Goal: Task Accomplishment & Management: Manage account settings

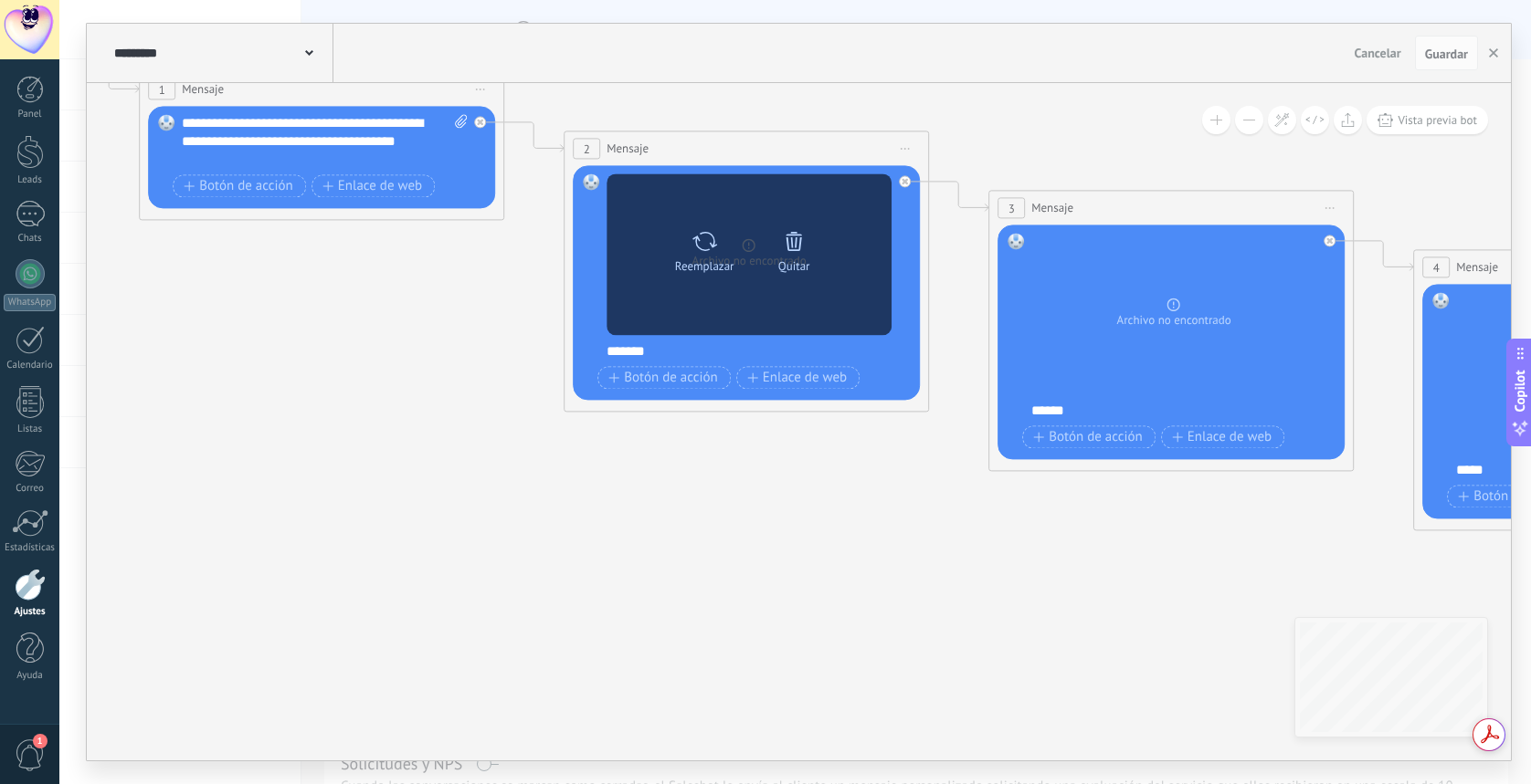
click at [711, 245] on icon at bounding box center [705, 241] width 25 height 19
click input "Subir" at bounding box center [0, 0] width 0 height 0
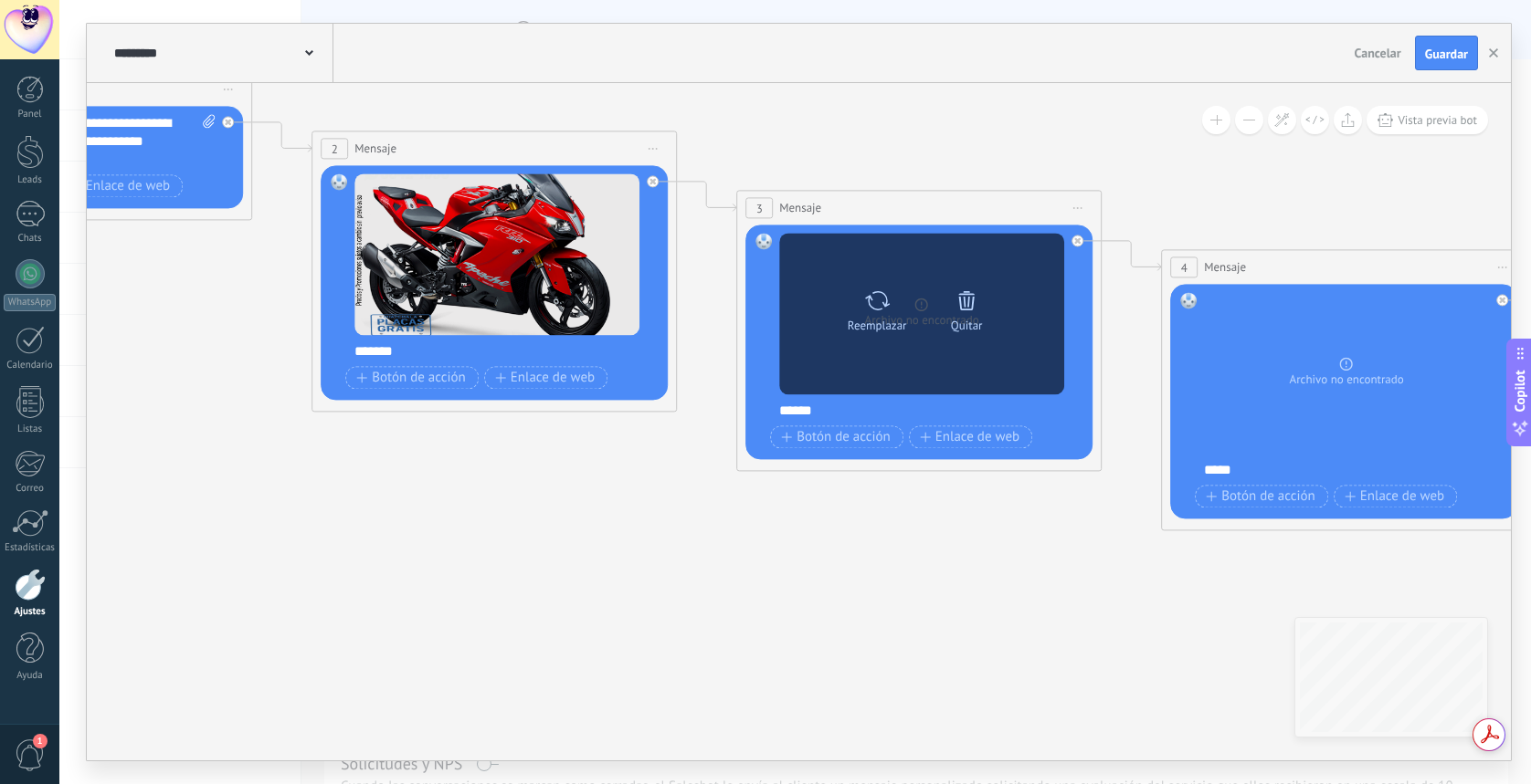
click at [880, 305] on icon at bounding box center [877, 300] width 27 height 26
click input "Subir" at bounding box center [0, 0] width 0 height 0
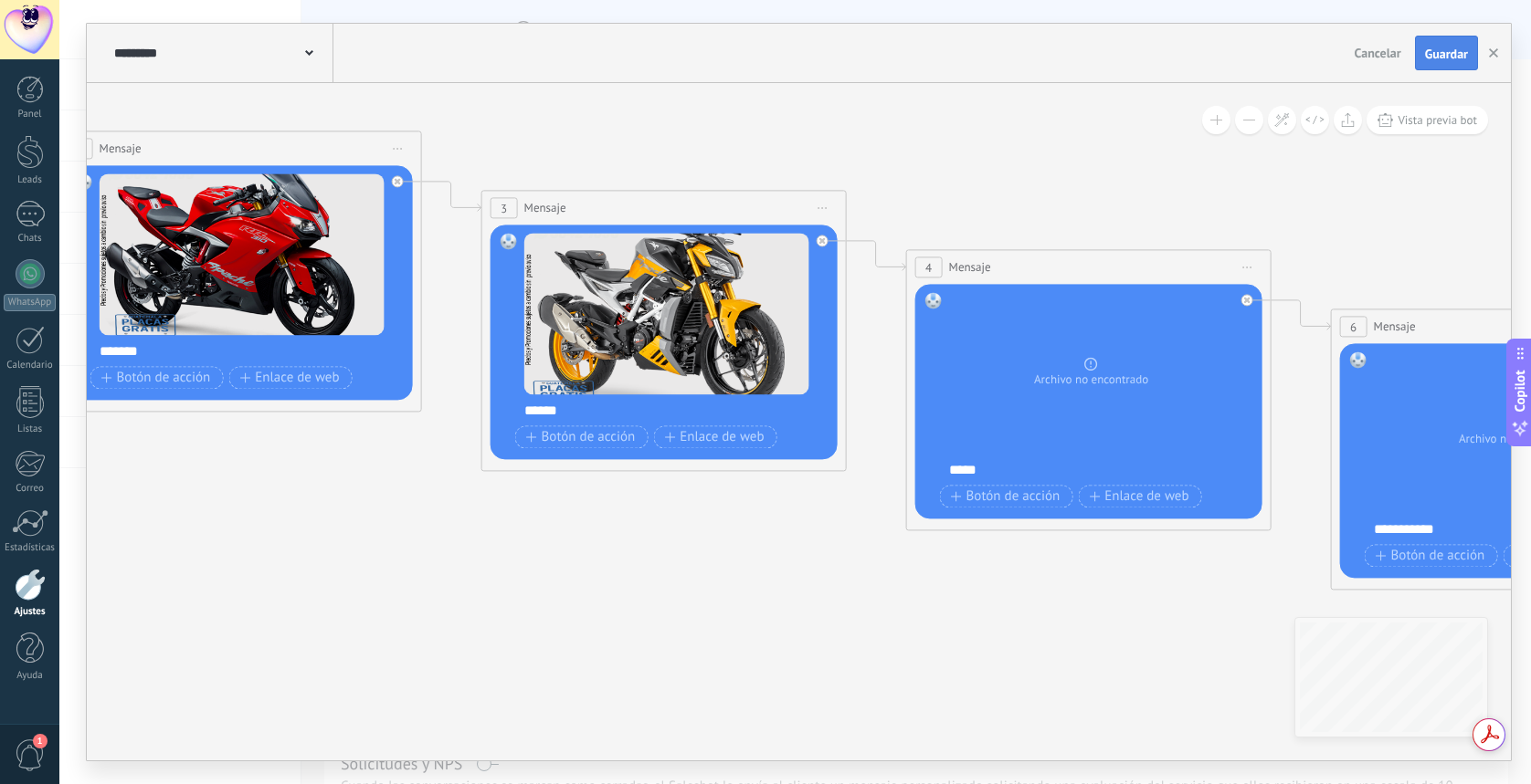
click at [1450, 55] on span "Guardar" at bounding box center [1446, 54] width 43 height 12
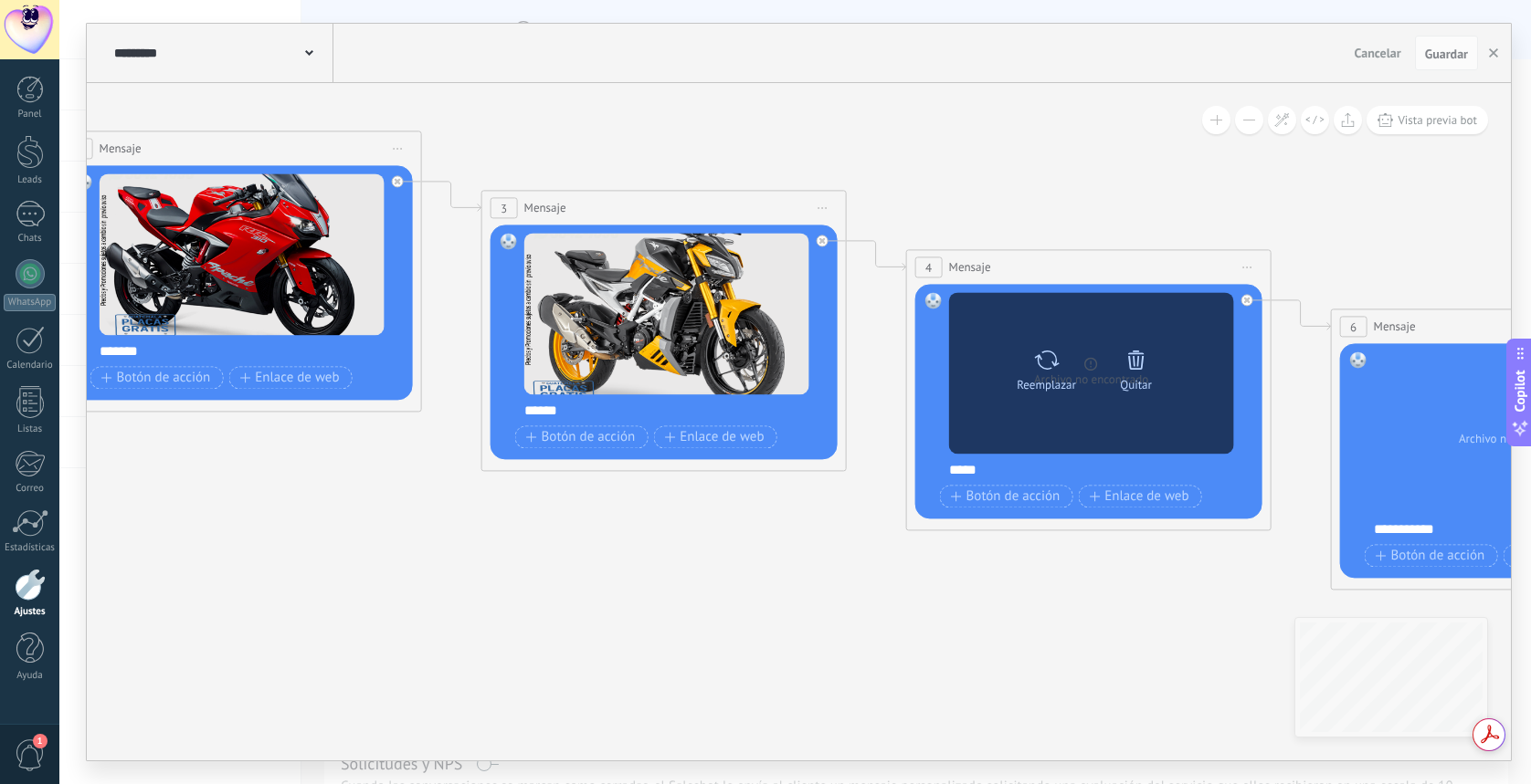
click at [1051, 363] on icon at bounding box center [1046, 359] width 27 height 26
click input "Subir" at bounding box center [0, 0] width 0 height 0
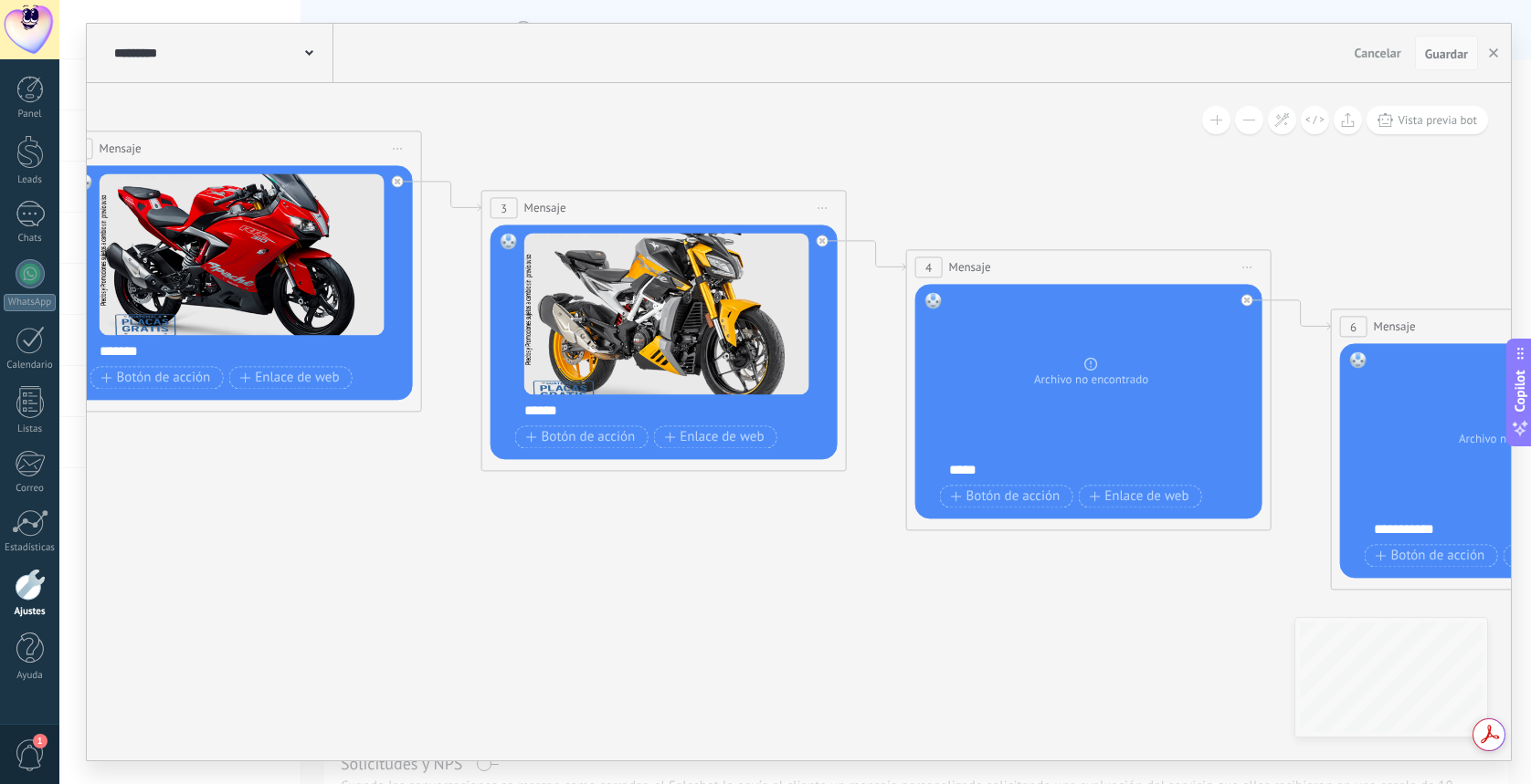
click at [1450, 48] on span "Guardar" at bounding box center [1446, 54] width 43 height 12
click at [27, 152] on div at bounding box center [30, 151] width 28 height 34
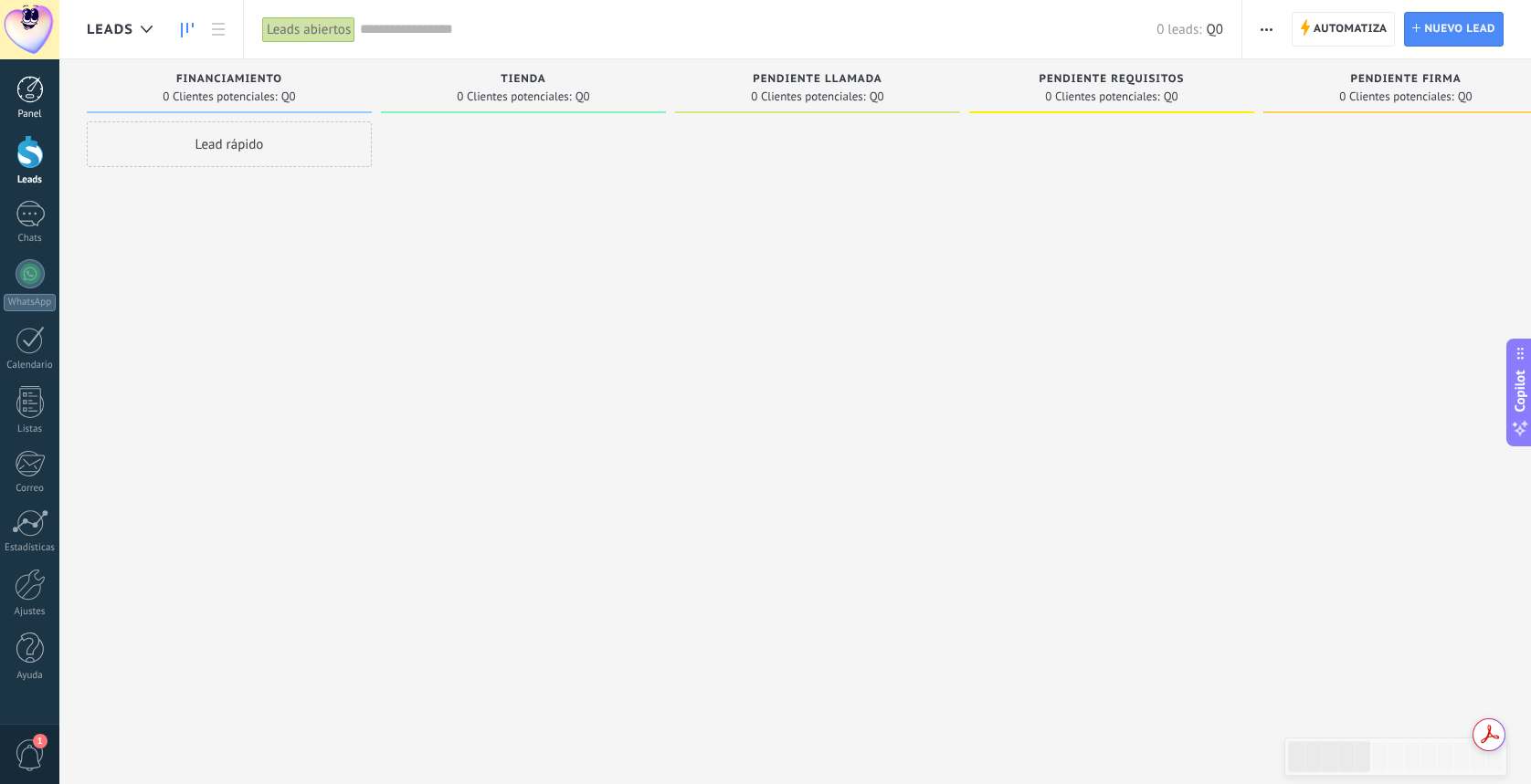
click at [35, 89] on div at bounding box center [30, 89] width 28 height 28
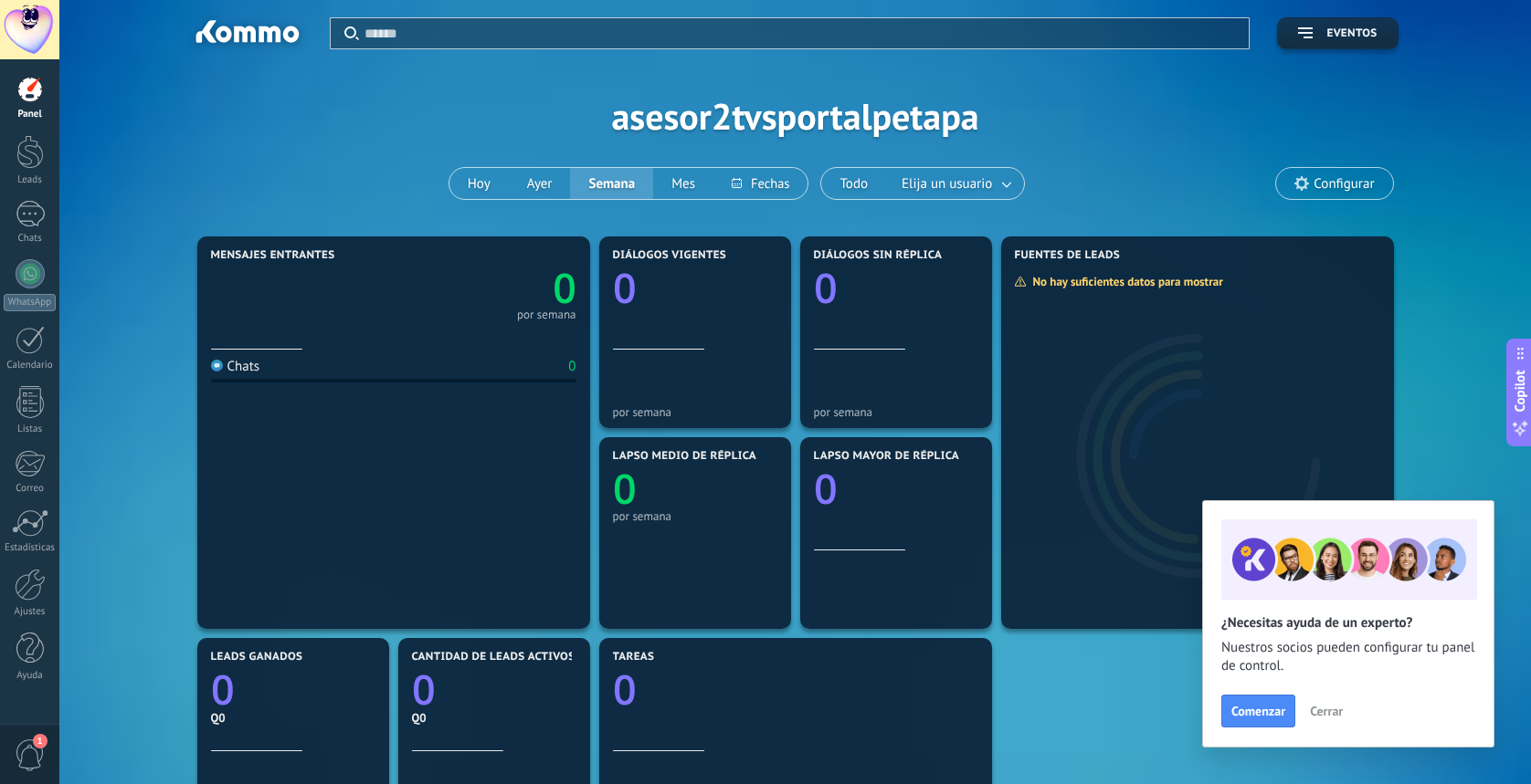
click at [35, 29] on div at bounding box center [30, 30] width 59 height 59
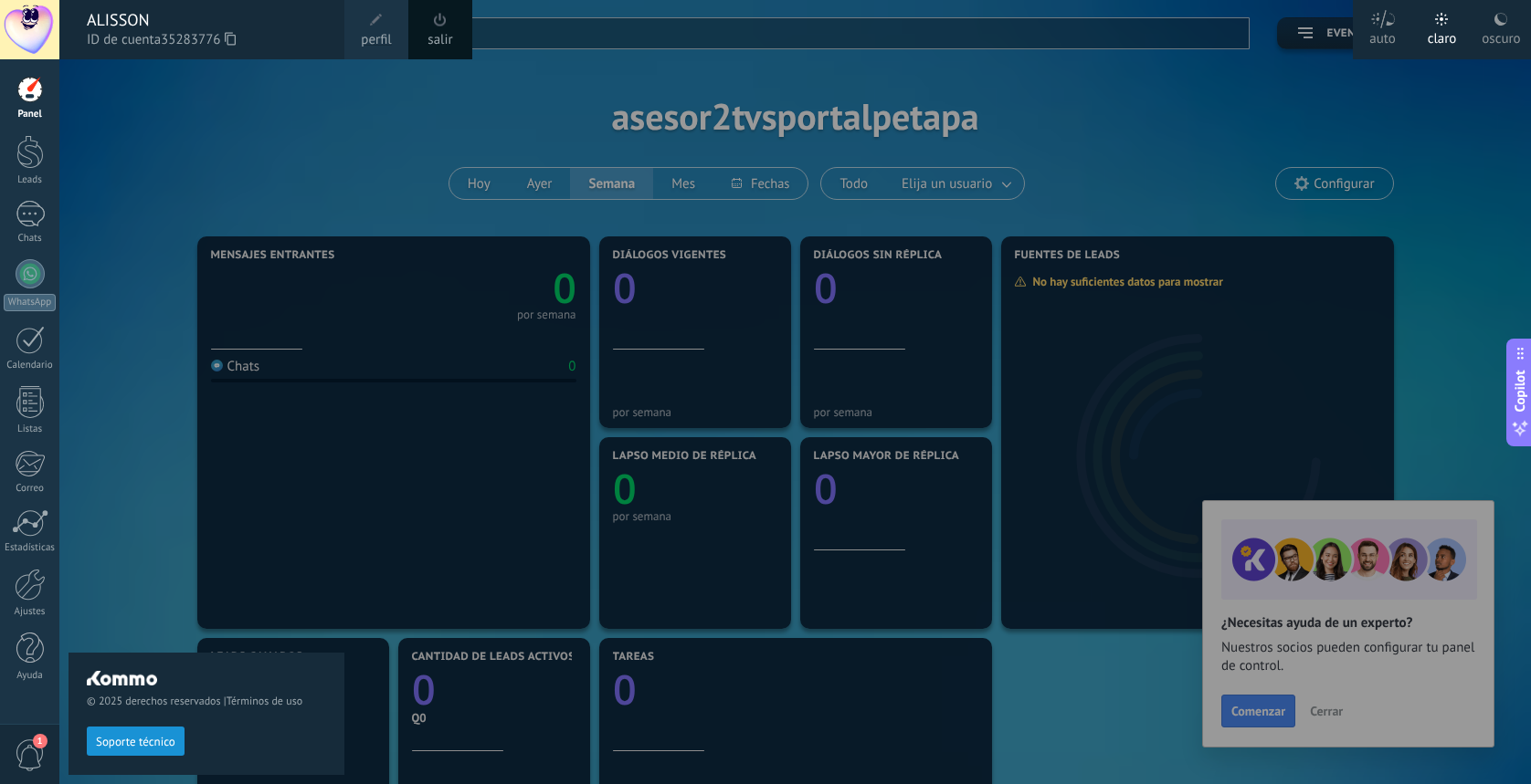
click at [35, 32] on div at bounding box center [30, 30] width 59 height 59
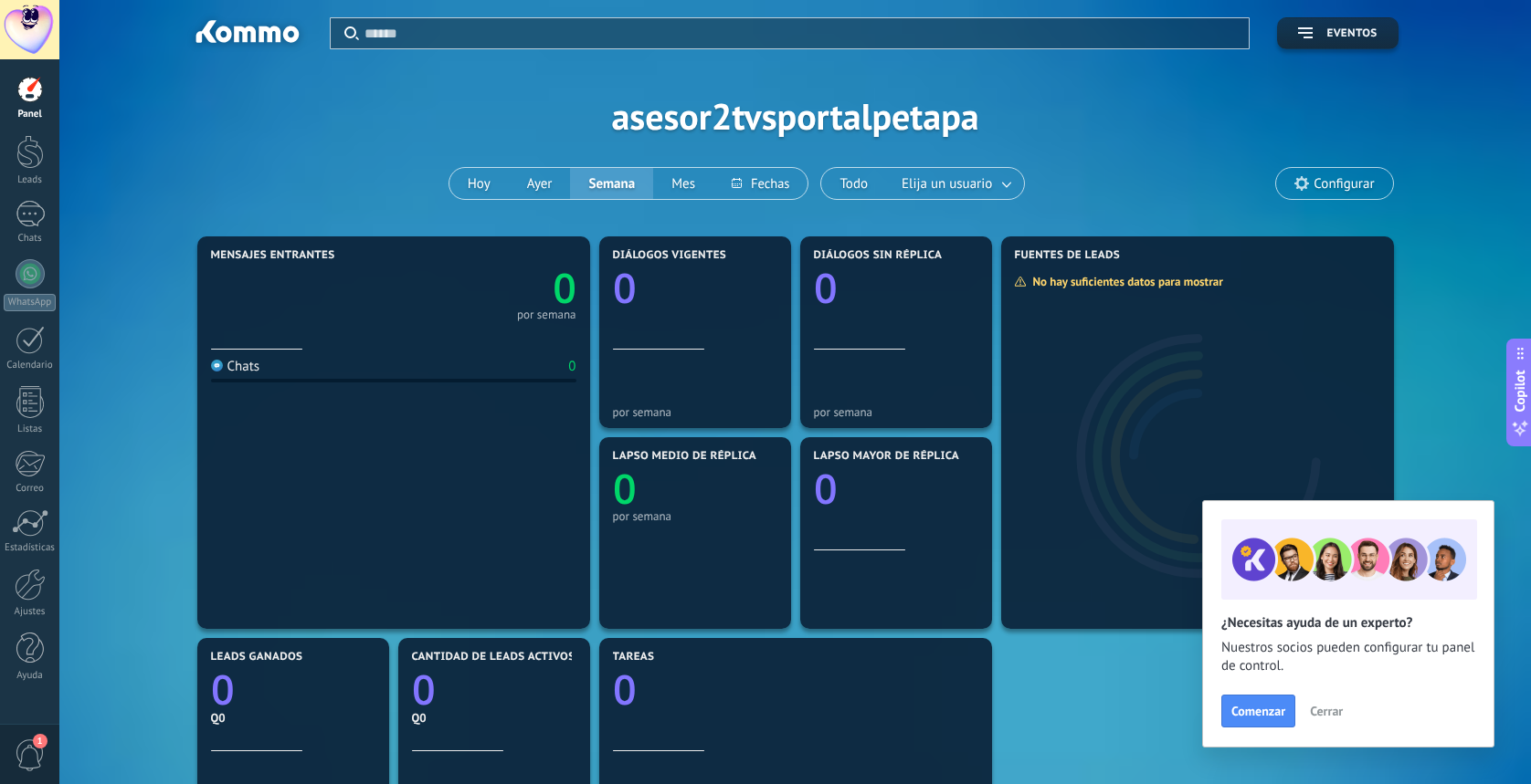
click at [35, 33] on div at bounding box center [30, 30] width 59 height 59
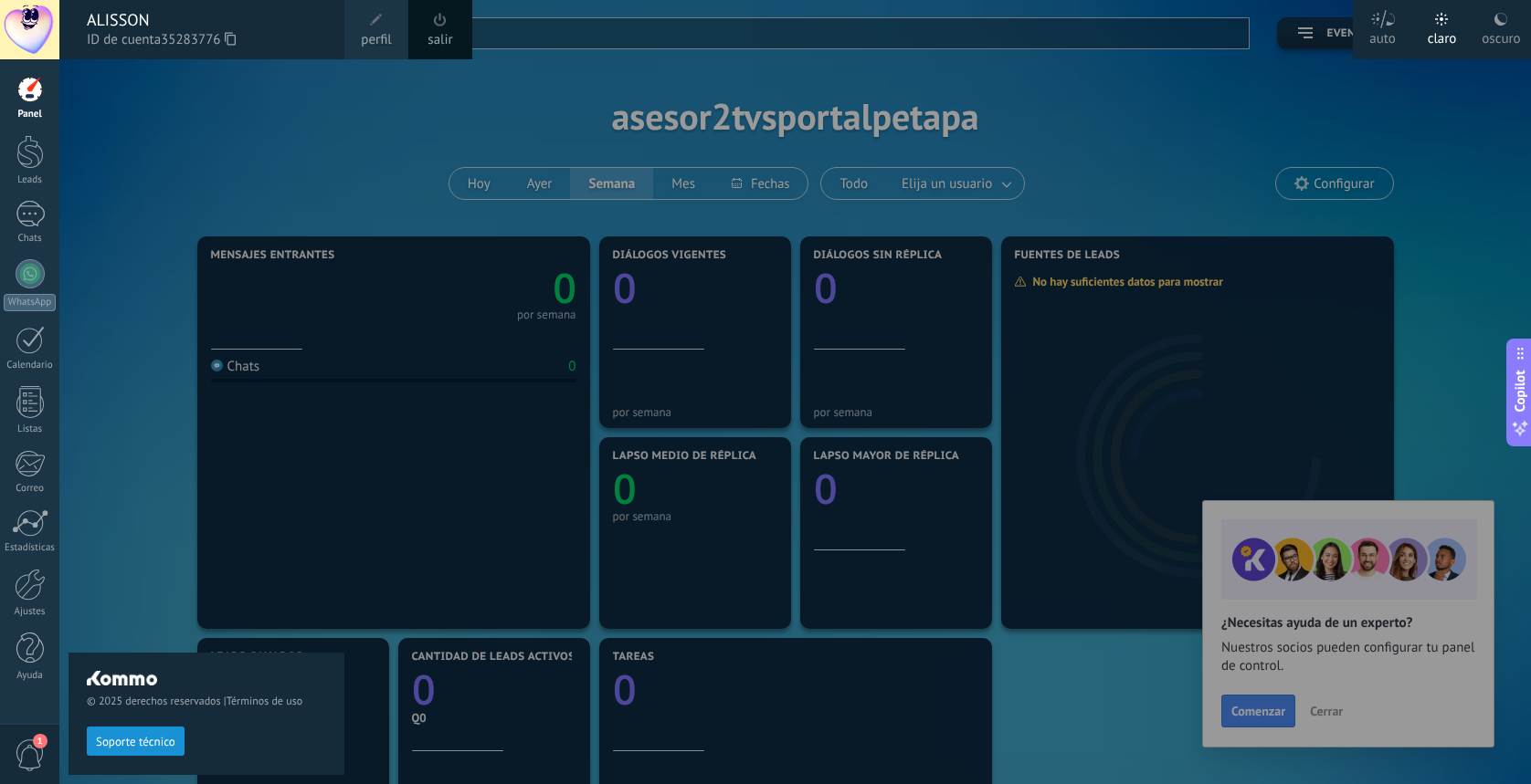
click at [380, 29] on span at bounding box center [376, 19] width 20 height 20
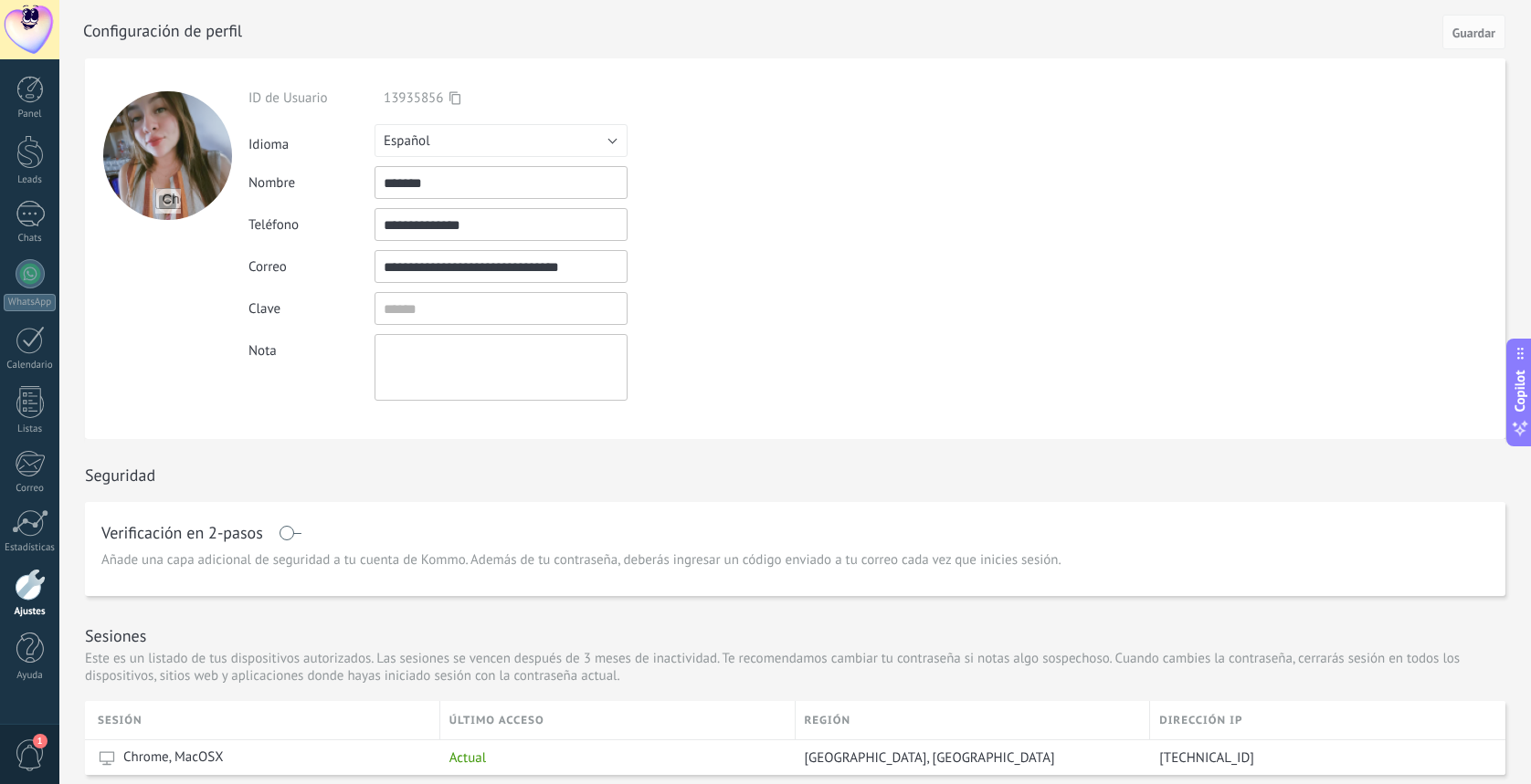
click at [42, 26] on div at bounding box center [30, 30] width 59 height 59
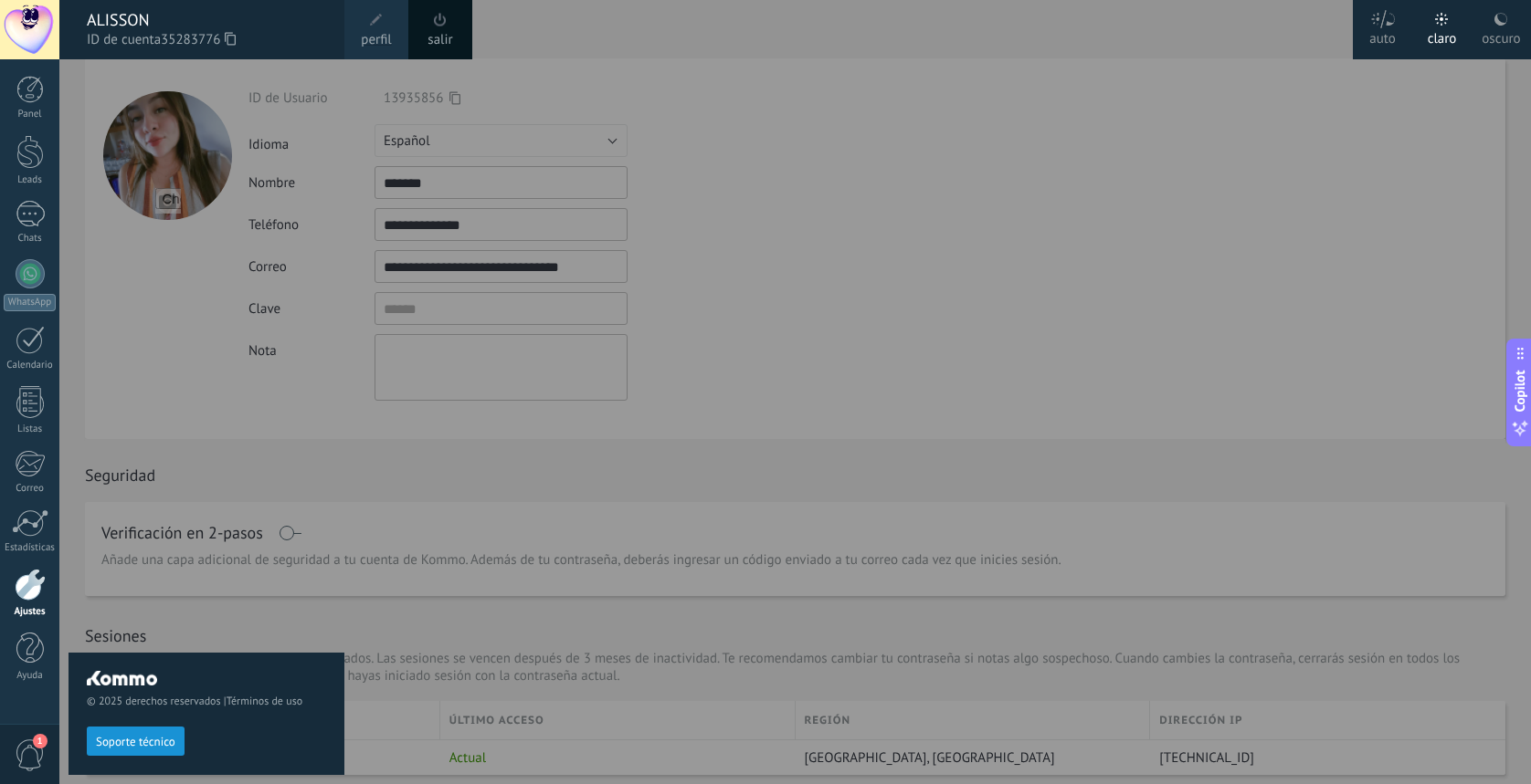
click at [387, 35] on span "perfil" at bounding box center [375, 39] width 30 height 20
